Goal: Task Accomplishment & Management: Manage account settings

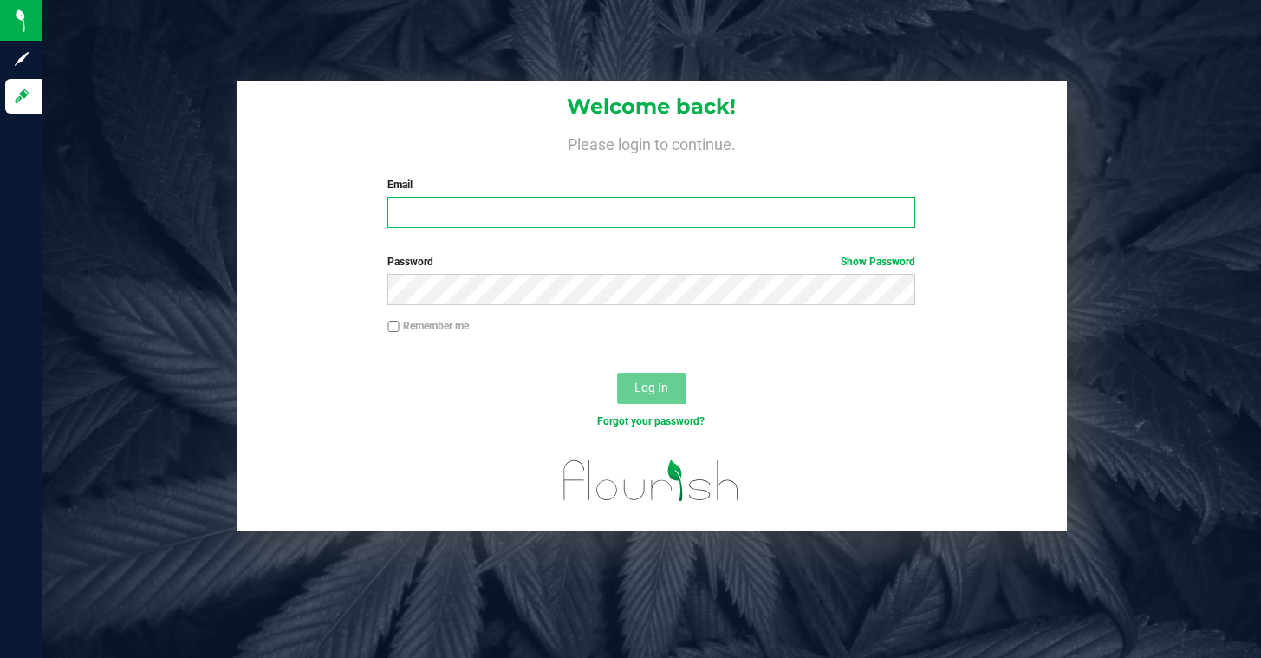
type input "jdalton@liveparallel.com"
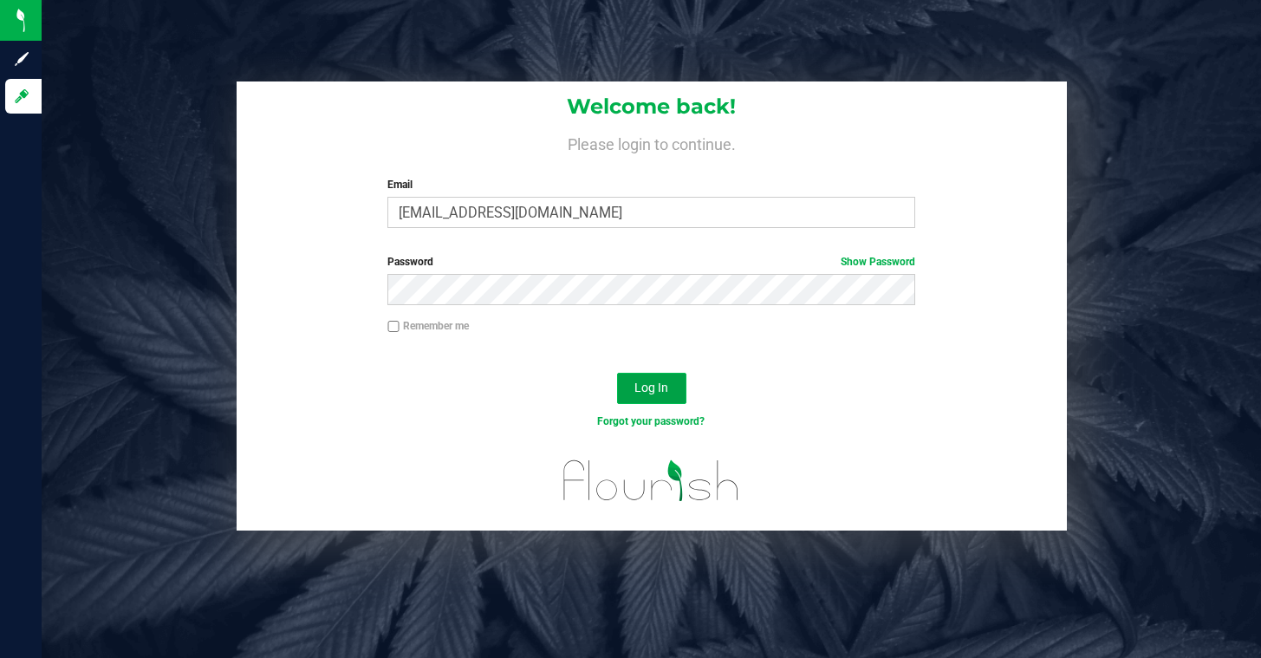
click at [646, 394] on span "Log In" at bounding box center [651, 388] width 34 height 14
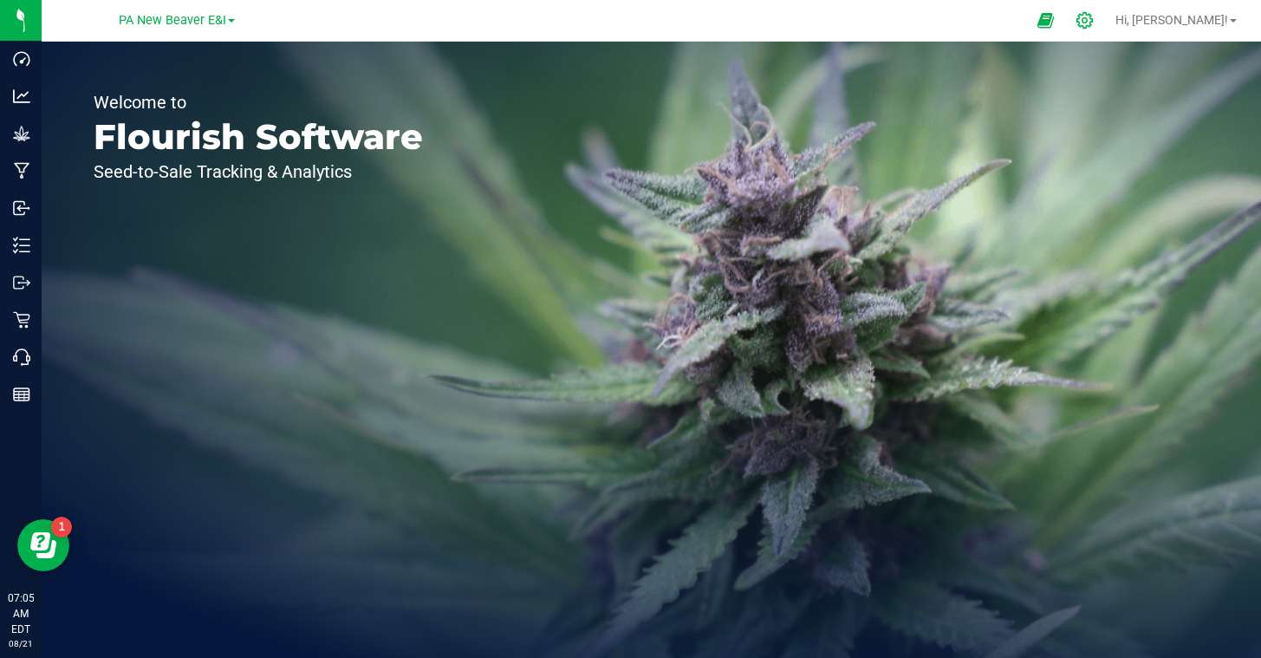
click at [1094, 19] on icon at bounding box center [1085, 20] width 18 height 18
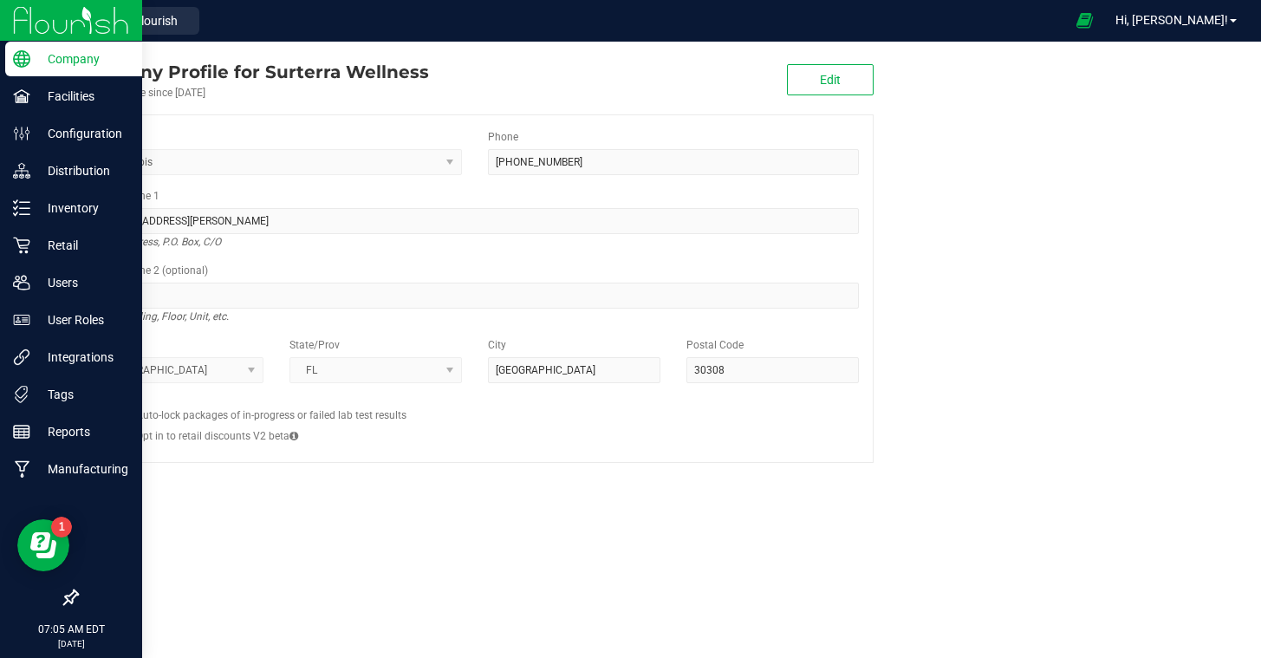
click at [74, 603] on icon at bounding box center [70, 597] width 17 height 17
click at [62, 599] on input "checkbox" at bounding box center [62, 599] width 0 height 0
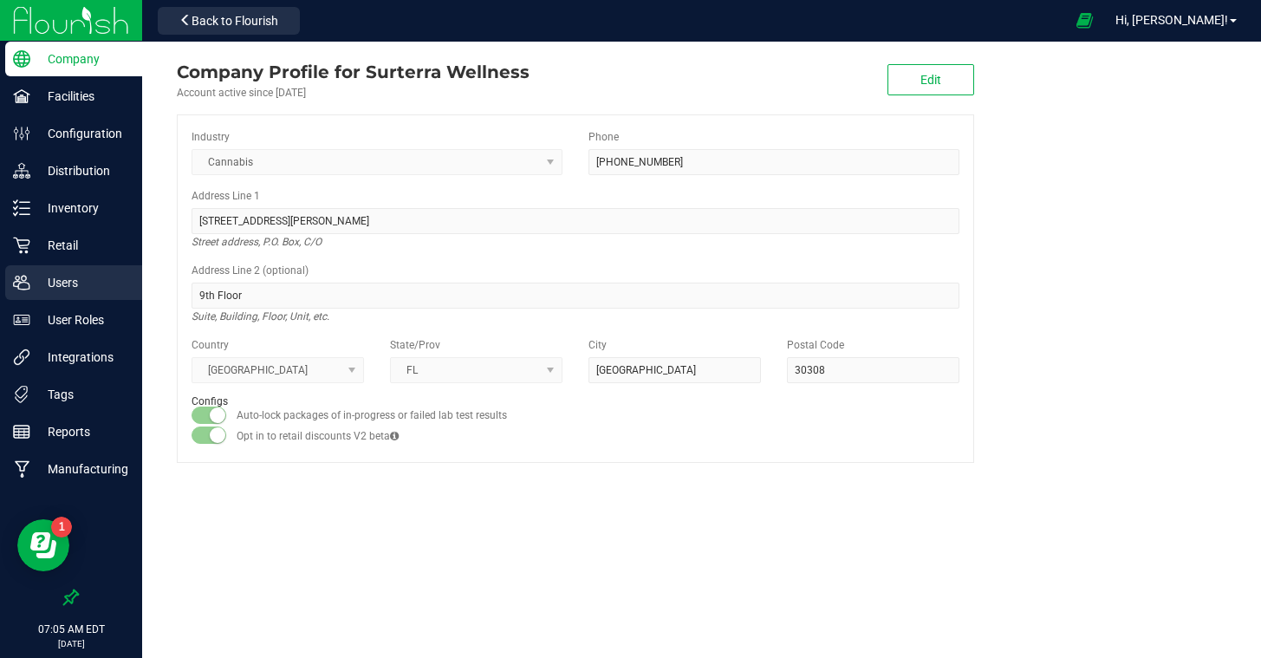
click at [55, 279] on p "Users" at bounding box center [82, 282] width 104 height 21
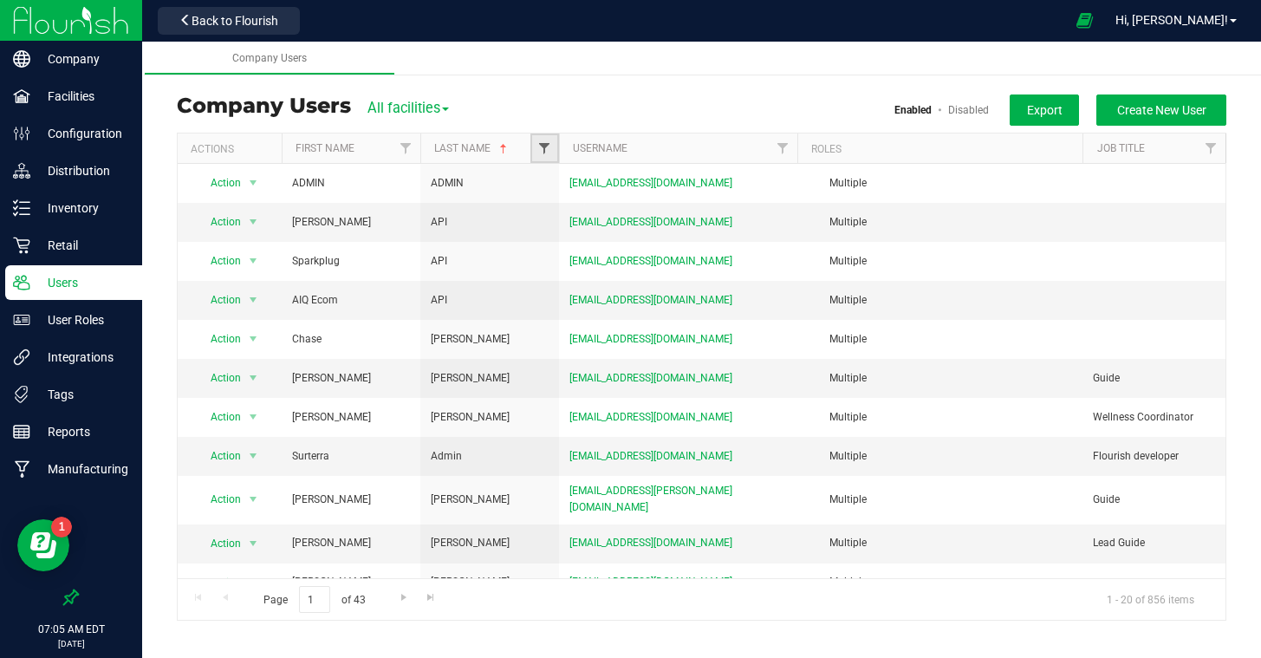
click at [543, 149] on span "Filter" at bounding box center [544, 148] width 14 height 14
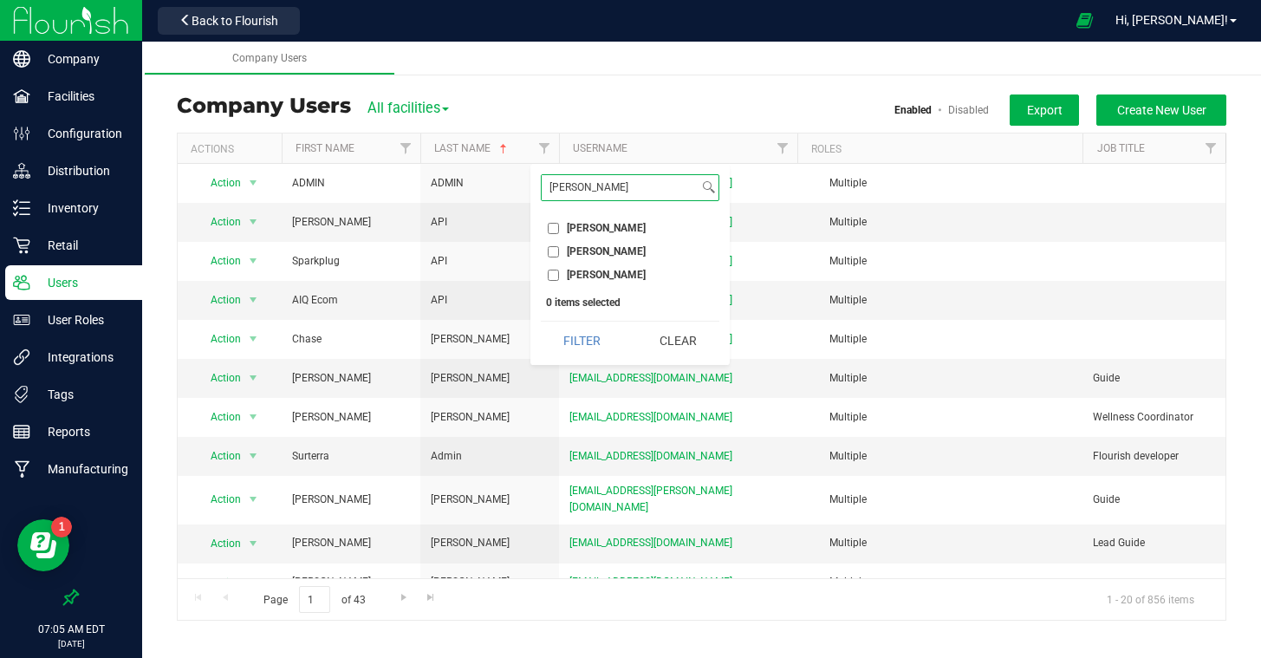
type input "[PERSON_NAME]"
click at [556, 226] on input "[PERSON_NAME]" at bounding box center [553, 228] width 11 height 11
checkbox input "true"
click at [572, 334] on button "Filter" at bounding box center [582, 341] width 83 height 38
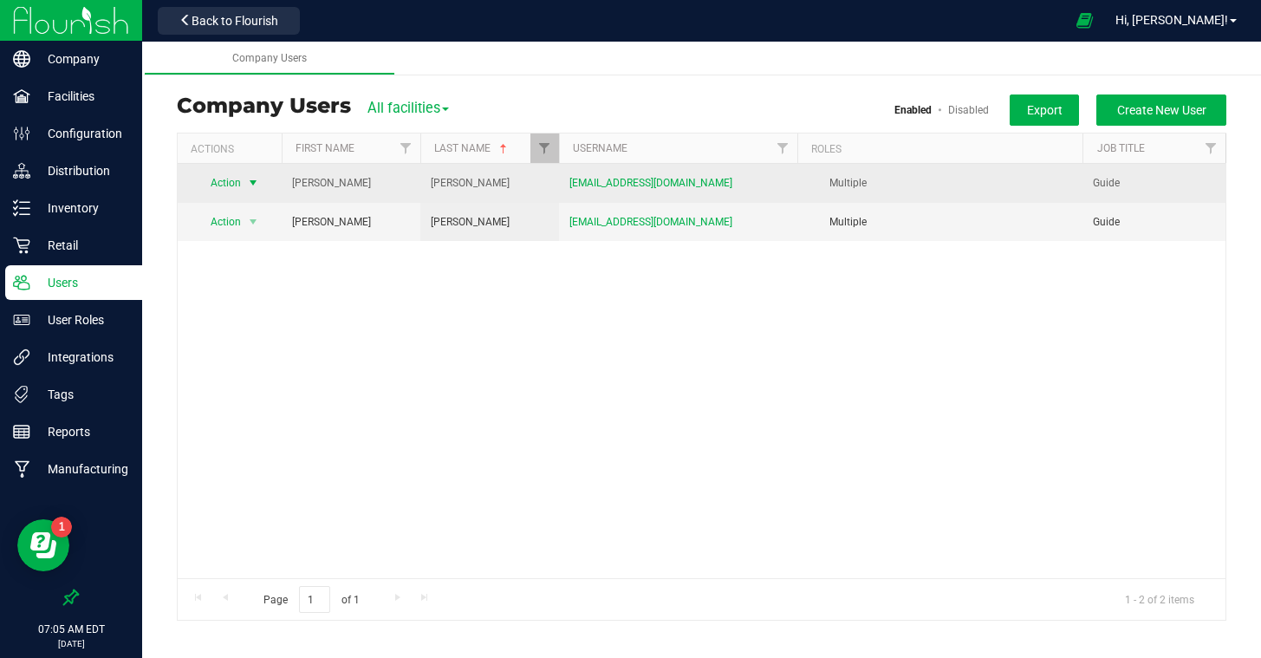
click at [226, 187] on span "Action" at bounding box center [219, 183] width 48 height 24
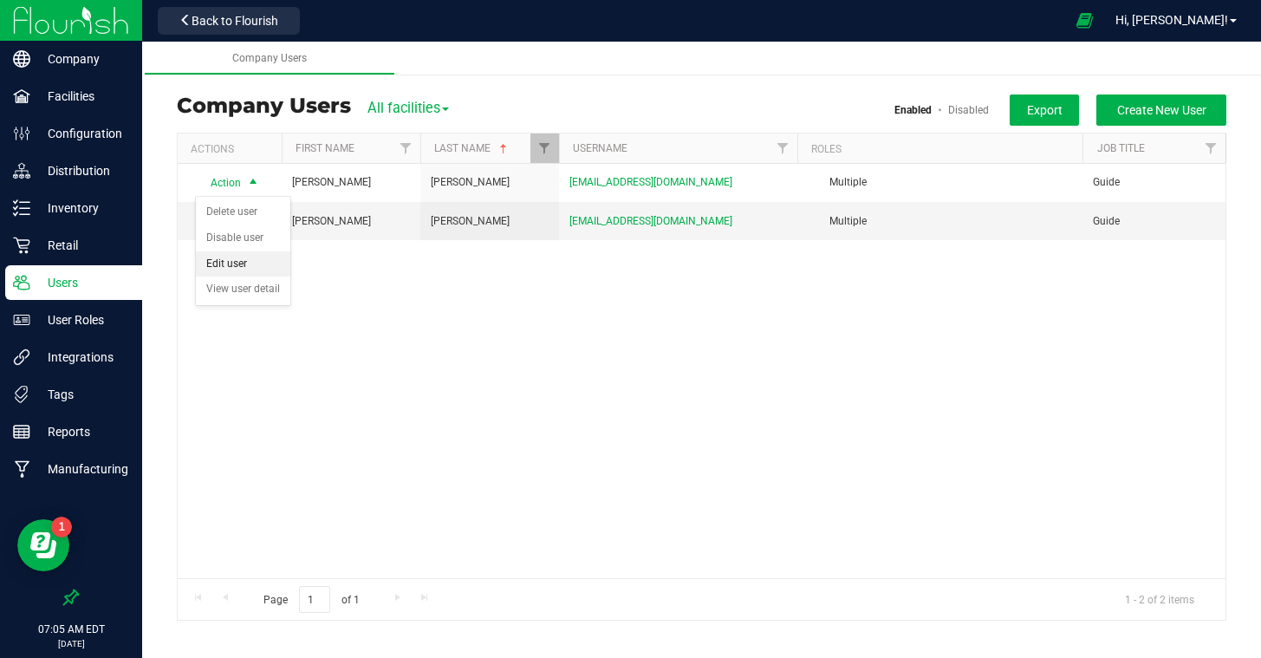
click at [242, 264] on li "Edit user" at bounding box center [243, 264] width 94 height 26
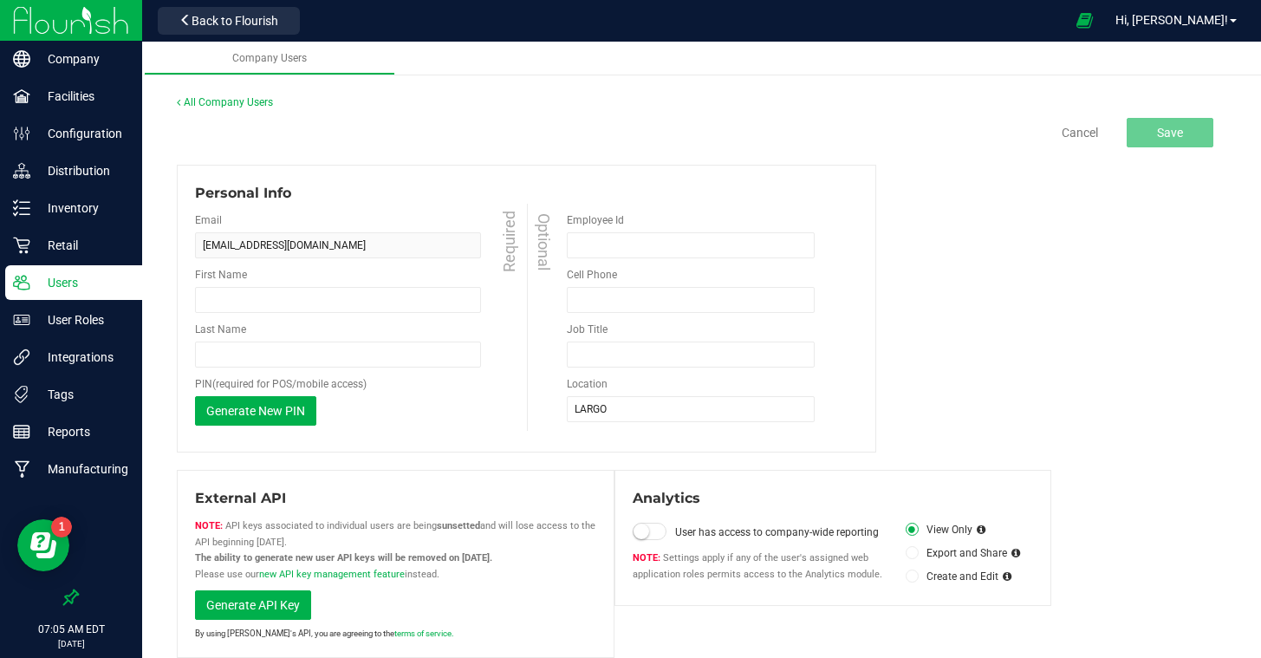
type input "[PERSON_NAME]"
type input "Guide"
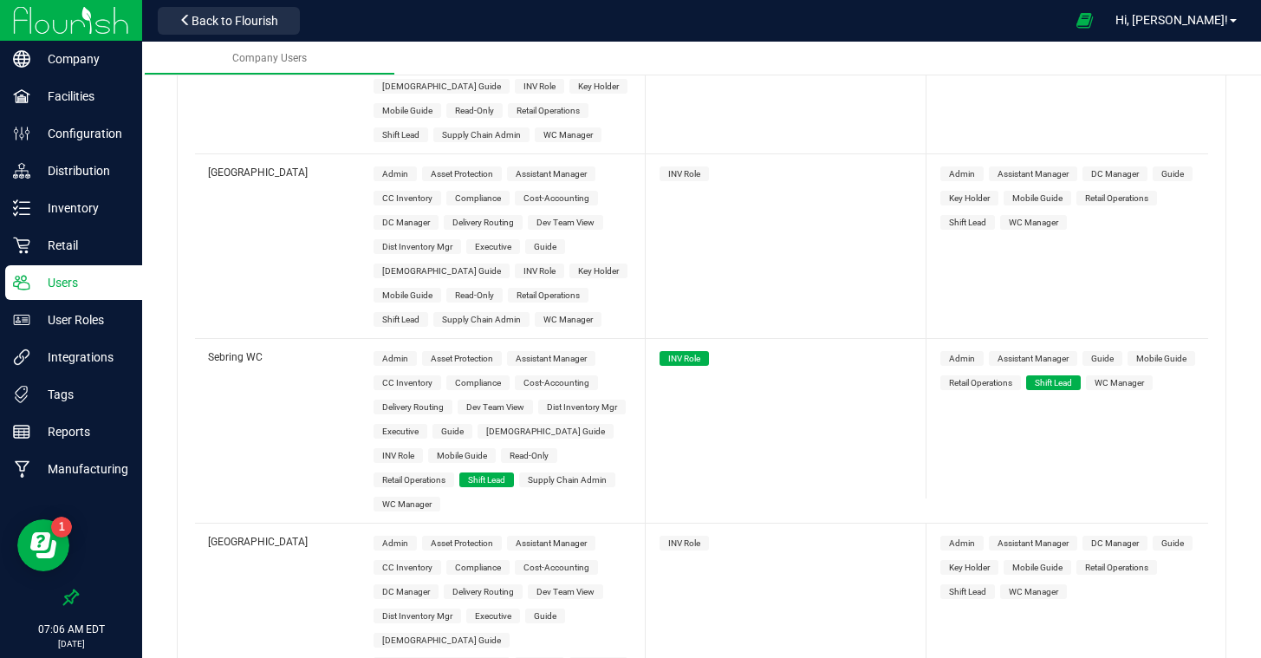
scroll to position [8763, 0]
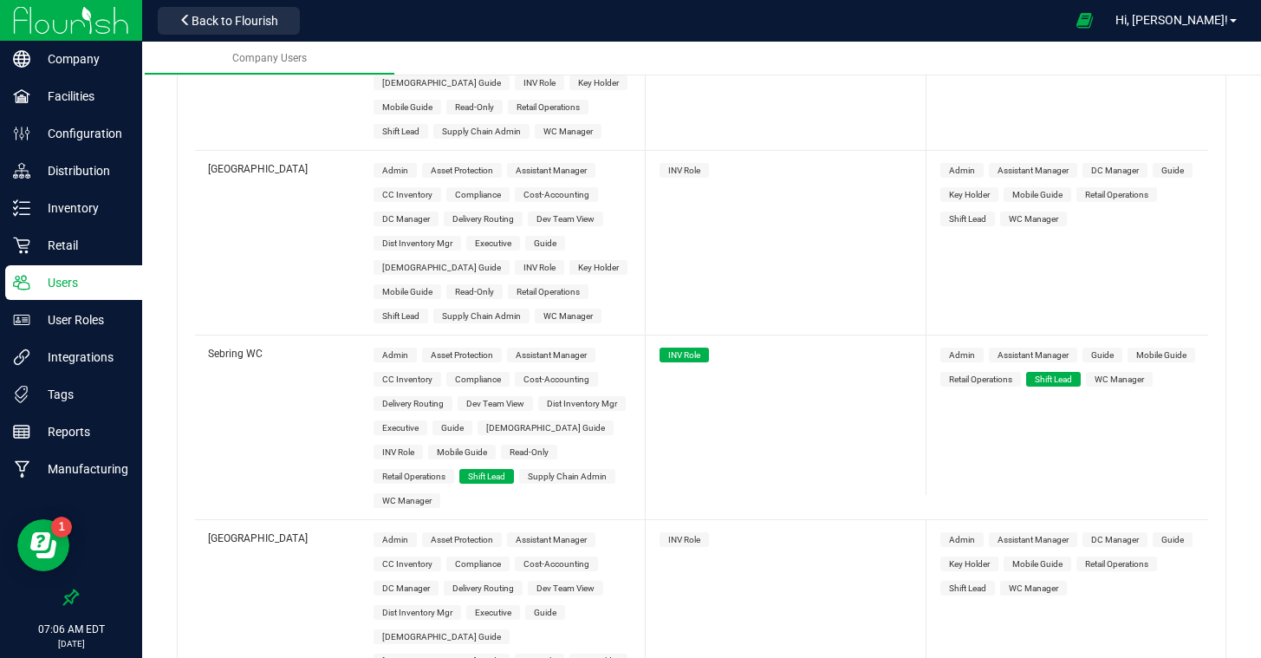
click at [689, 535] on span "INV Role" at bounding box center [684, 540] width 32 height 10
click at [971, 583] on span "Shift Lead" at bounding box center [967, 588] width 37 height 10
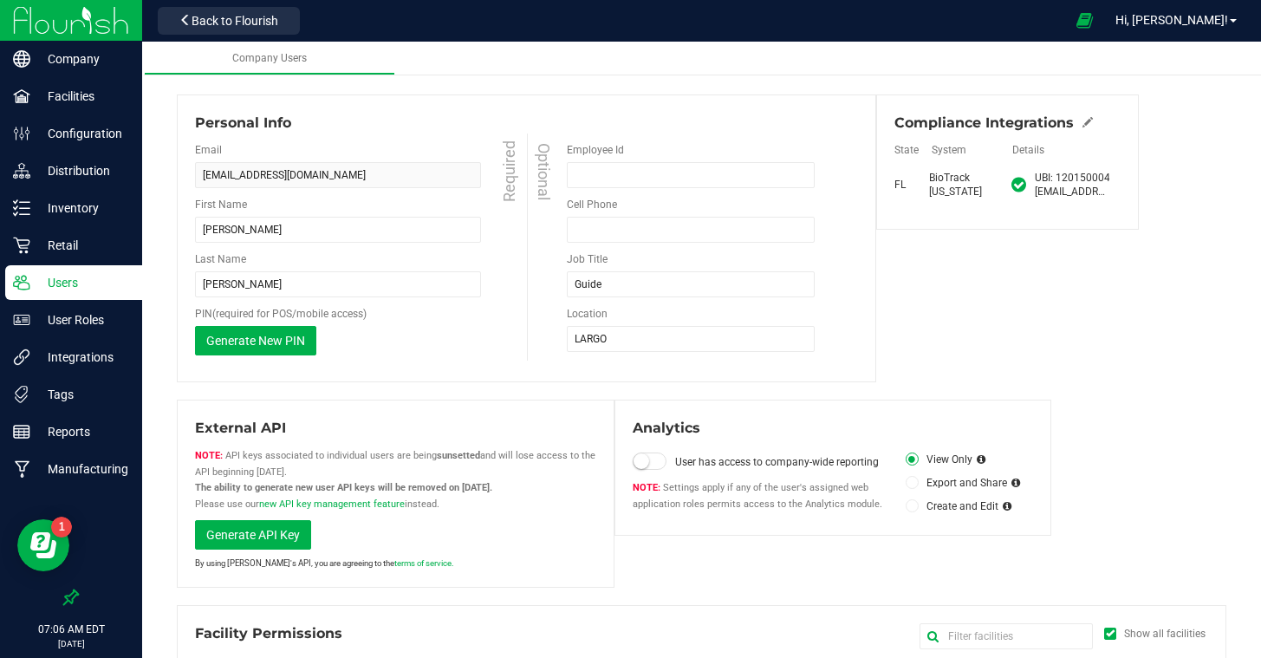
scroll to position [0, 0]
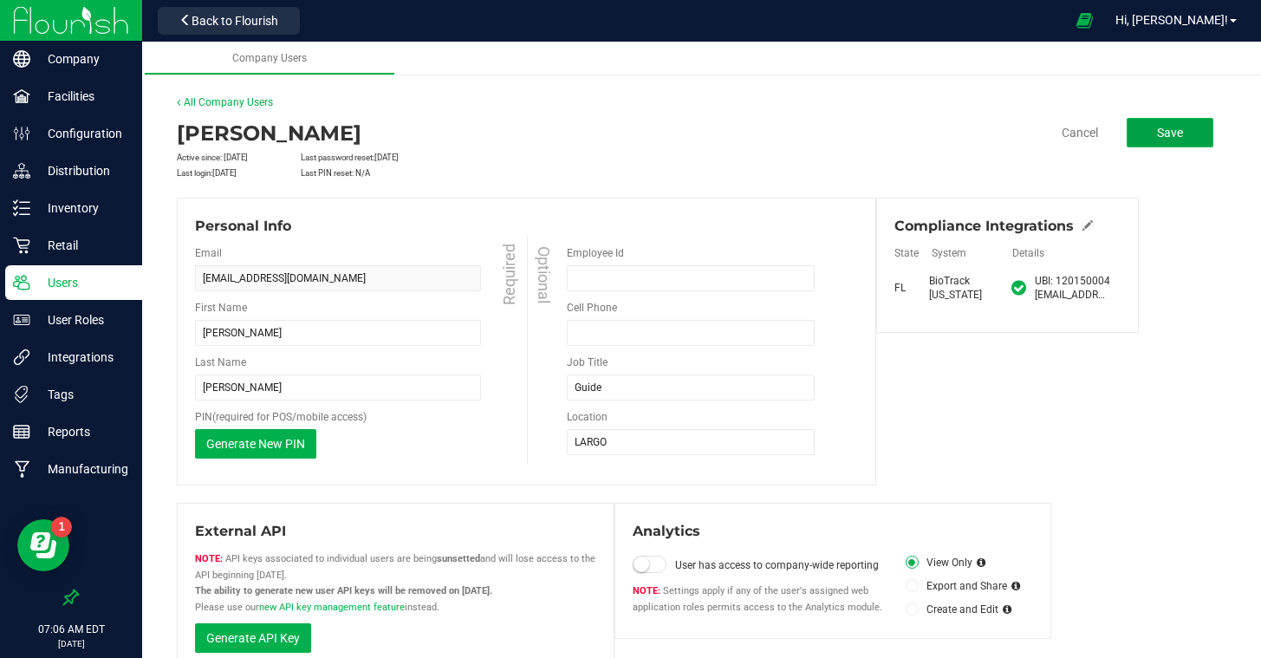
click at [1168, 133] on span "Save" at bounding box center [1170, 133] width 26 height 14
